Goal: Entertainment & Leisure: Consume media (video, audio)

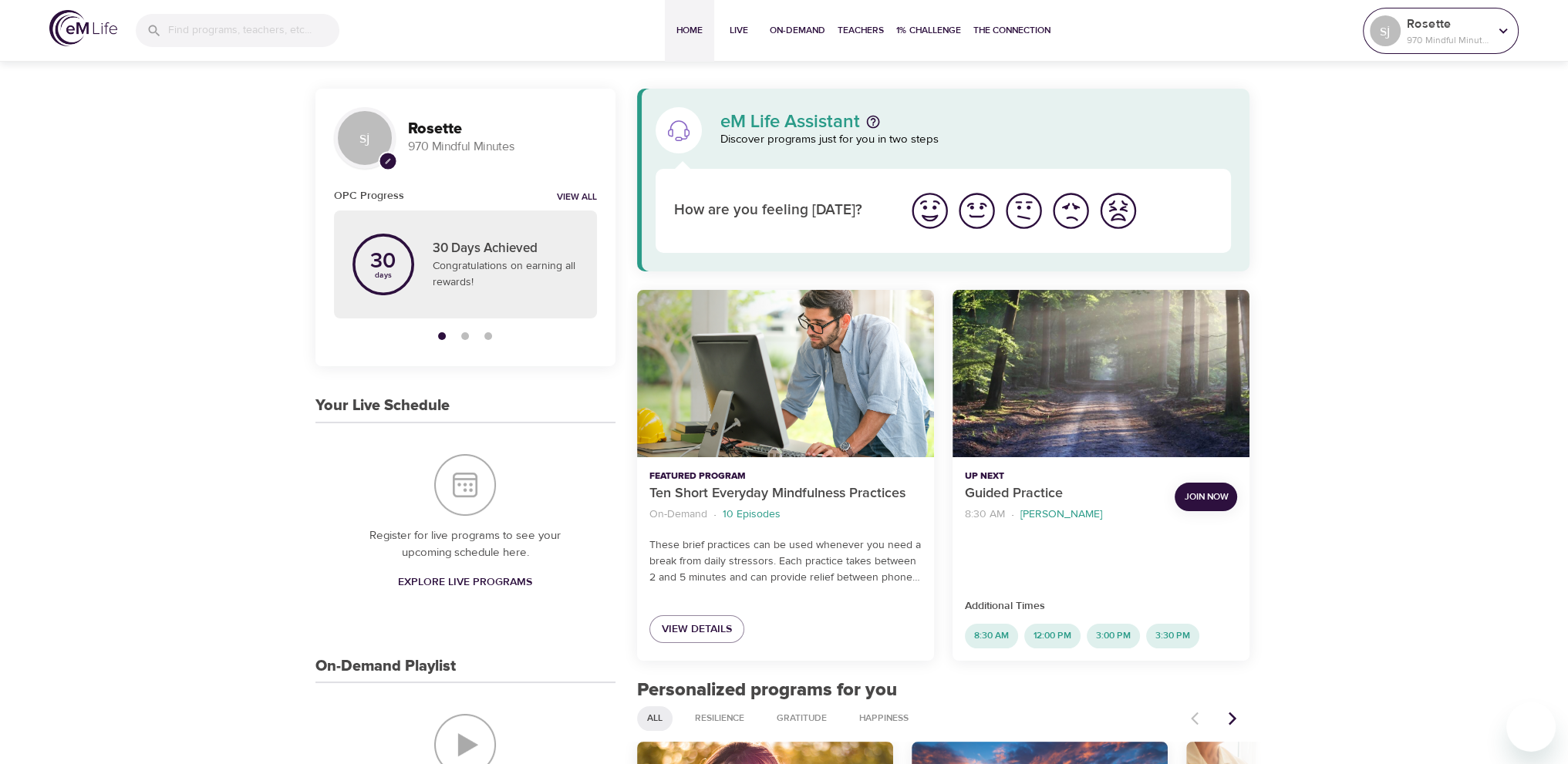
click at [1456, 40] on p "970 Mindful Minutes" at bounding box center [1447, 40] width 82 height 14
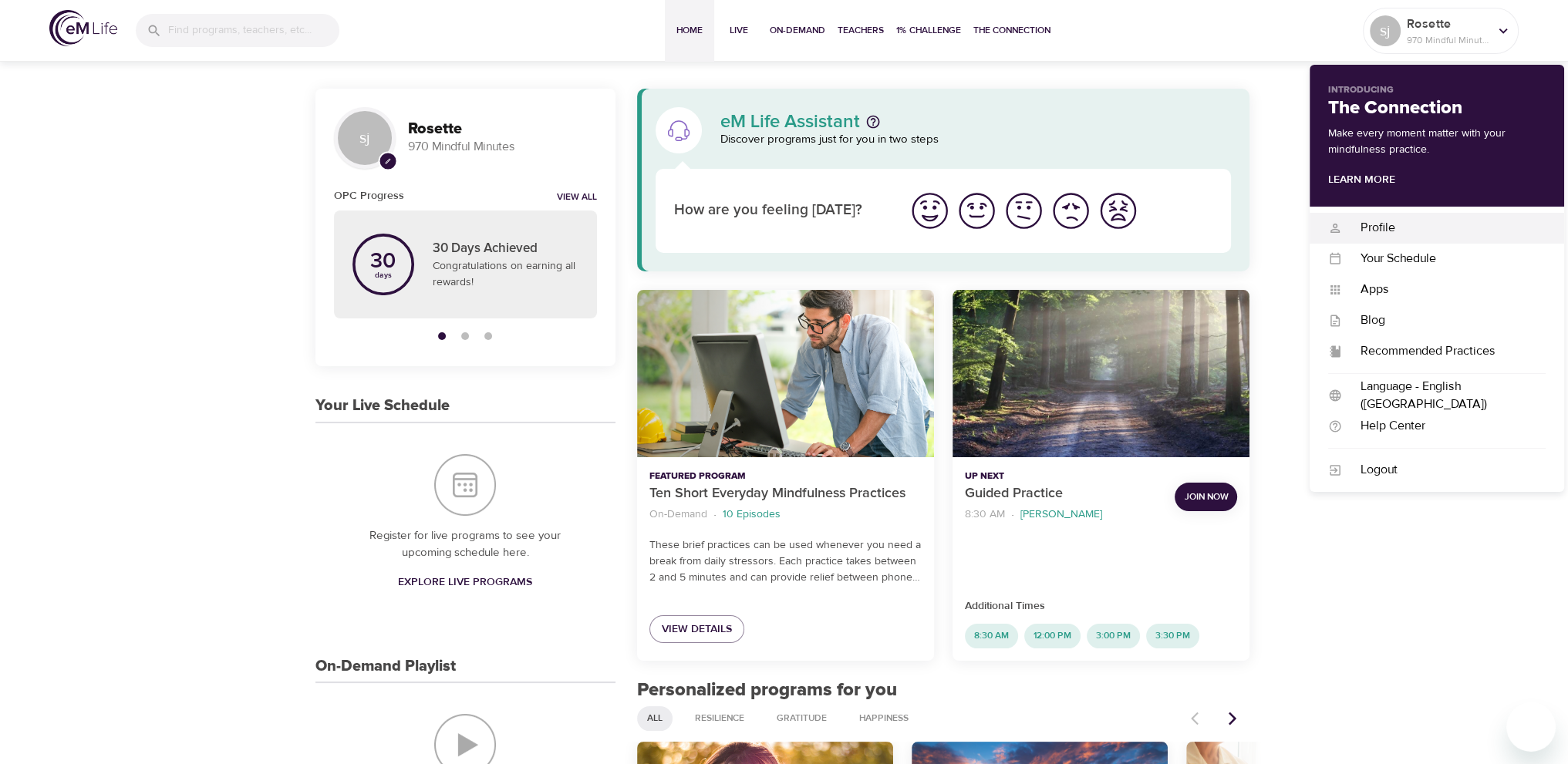
click at [1406, 230] on div "Profile" at bounding box center [1443, 228] width 203 height 18
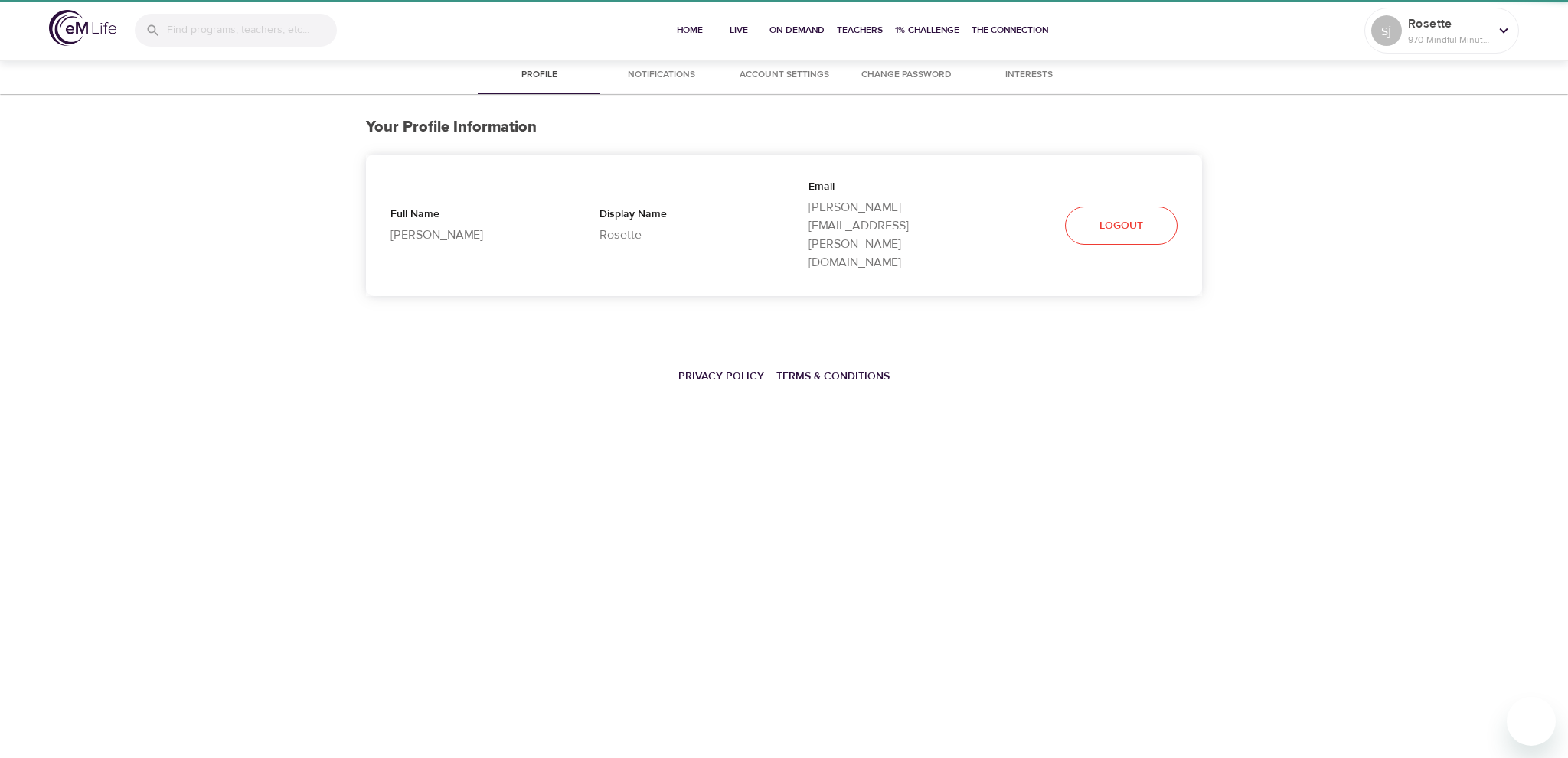
select select "10"
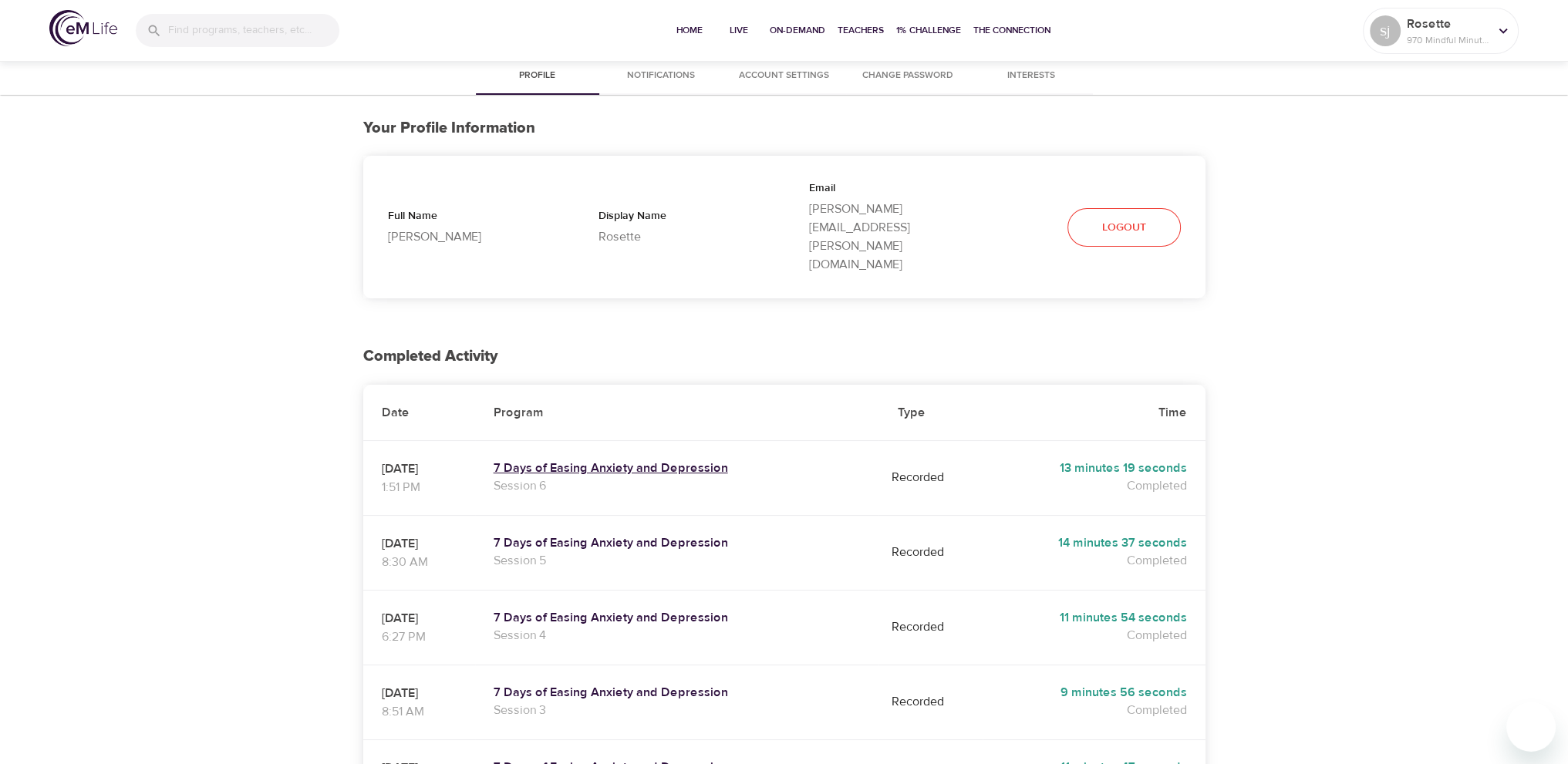
click at [673, 461] on h5 "7 Days of Easing Anxiety and Depression" at bounding box center [677, 469] width 367 height 16
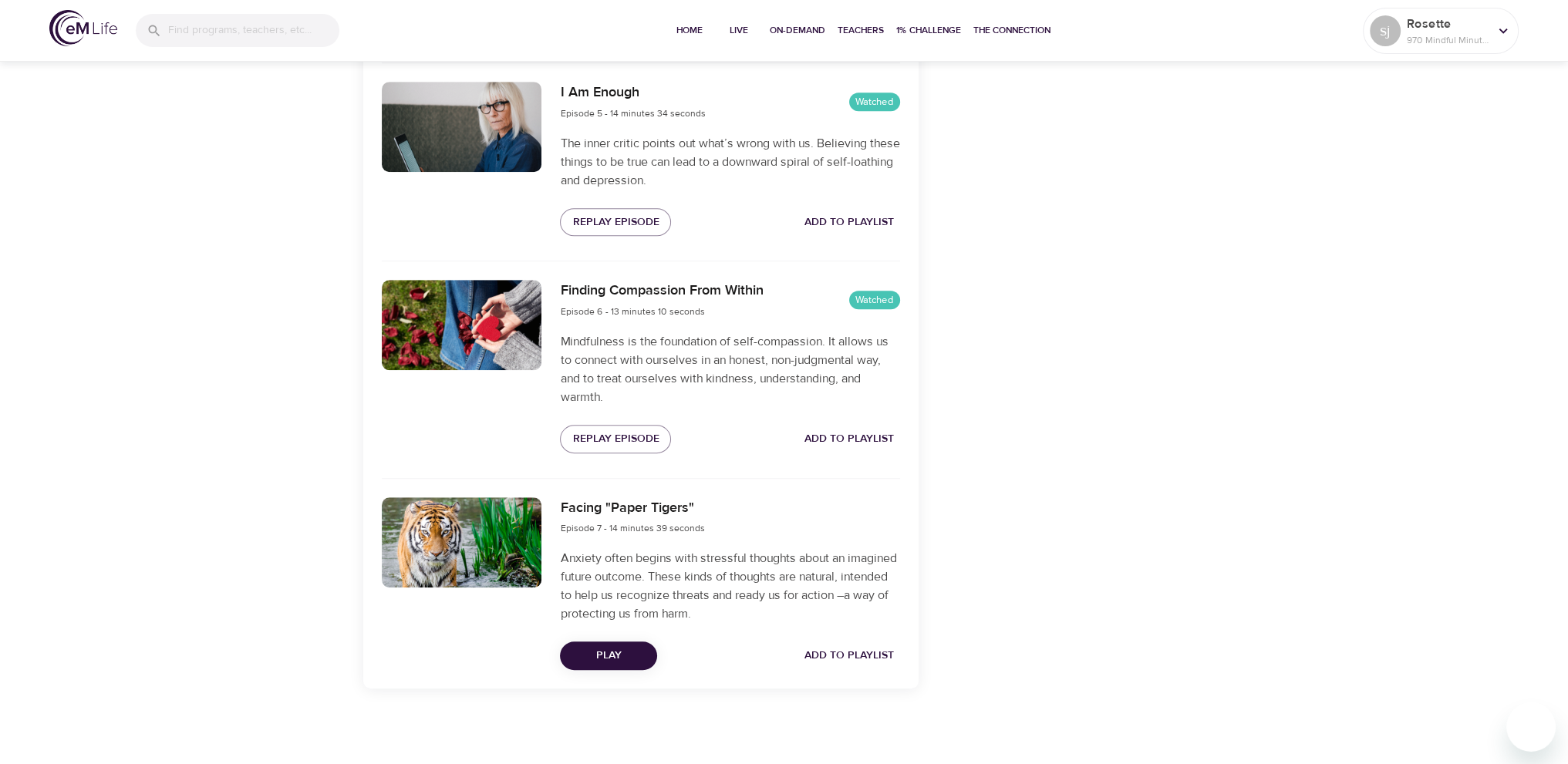
scroll to position [1395, 0]
click at [630, 650] on span "Play" at bounding box center [609, 655] width 72 height 19
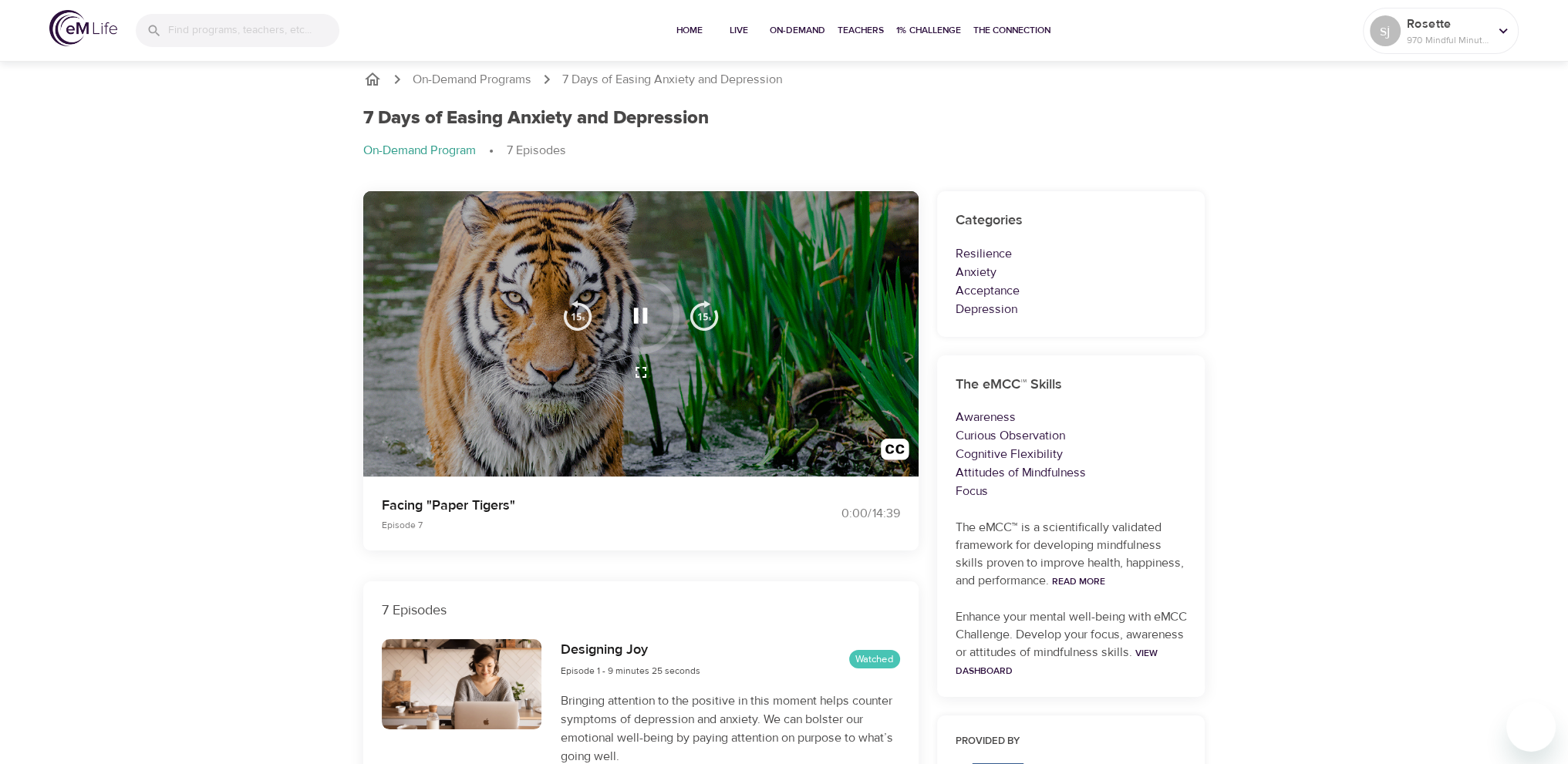
scroll to position [0, 0]
